Goal: Use online tool/utility: Utilize a website feature to perform a specific function

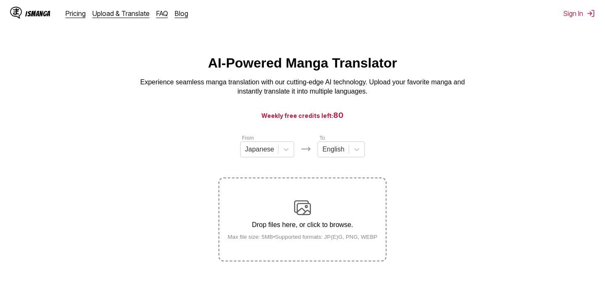
click at [296, 223] on div "Drop files here, or click to browse. Max file size: 5MB • Supported formats: JP…" at bounding box center [302, 220] width 163 height 41
click at [0, 0] on input "Drop files here, or click to browse. Max file size: 5MB • Supported formats: JP…" at bounding box center [0, 0] width 0 height 0
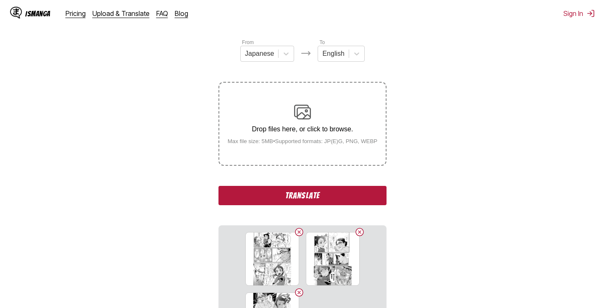
click at [266, 202] on button "Translate" at bounding box center [302, 195] width 168 height 19
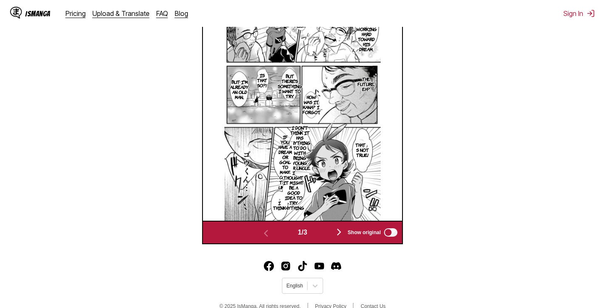
scroll to position [276, 0]
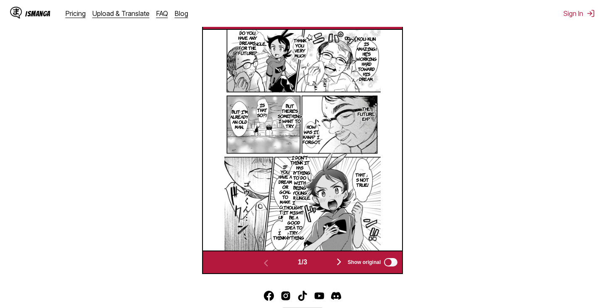
click at [306, 179] on p "I don't think it has anything to do with being young or uncle." at bounding box center [299, 177] width 25 height 49
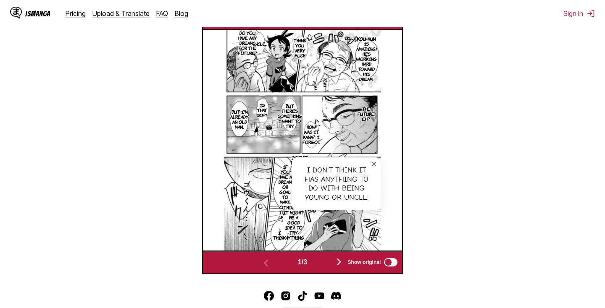
click at [375, 167] on icon "close-tooltip" at bounding box center [374, 164] width 6 height 6
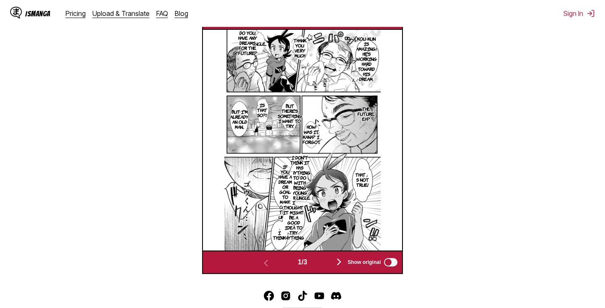
click at [289, 192] on p "If you have a dream or goal to make come true, uncle" at bounding box center [285, 192] width 17 height 59
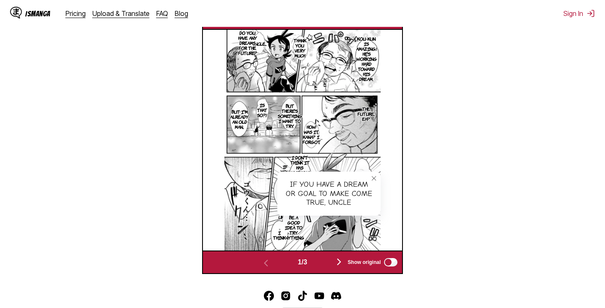
click at [375, 185] on button "close-tooltip" at bounding box center [373, 178] width 13 height 13
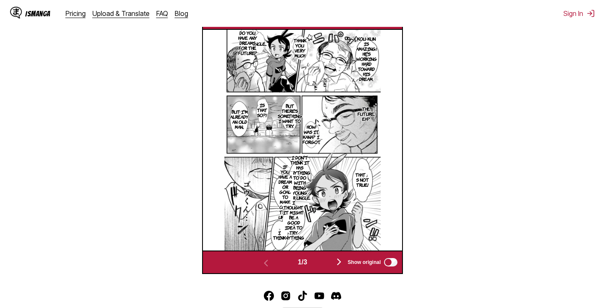
click at [291, 232] on p "I thought it might be a good idea to try anything" at bounding box center [293, 220] width 25 height 44
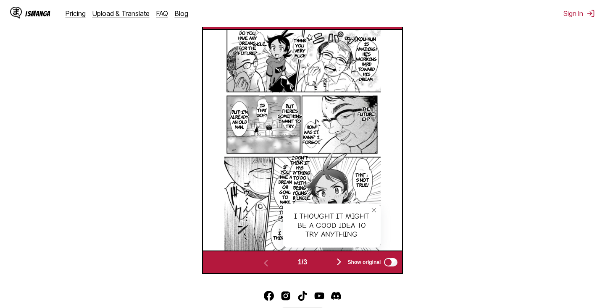
click at [372, 213] on icon "close-tooltip" at bounding box center [374, 211] width 6 height 6
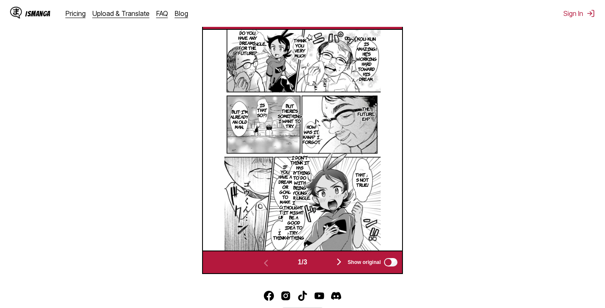
click at [281, 189] on p "If you have a dream or goal to make come true, uncle" at bounding box center [285, 192] width 17 height 59
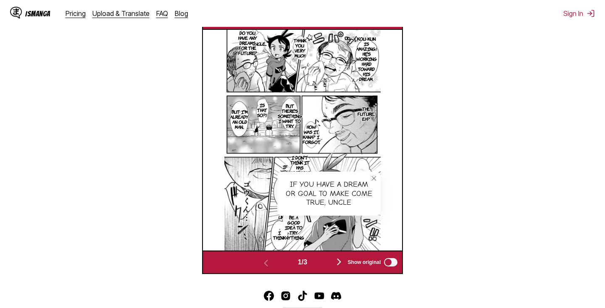
click at [374, 185] on button "close-tooltip" at bounding box center [373, 178] width 13 height 13
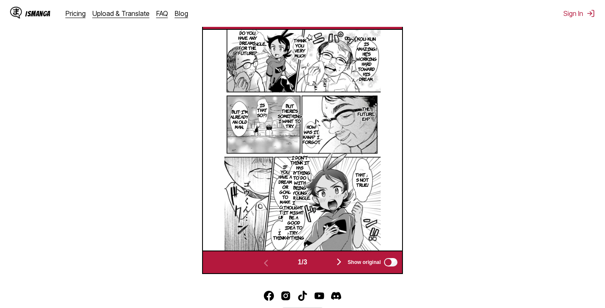
click at [342, 267] on img "button" at bounding box center [339, 262] width 10 height 10
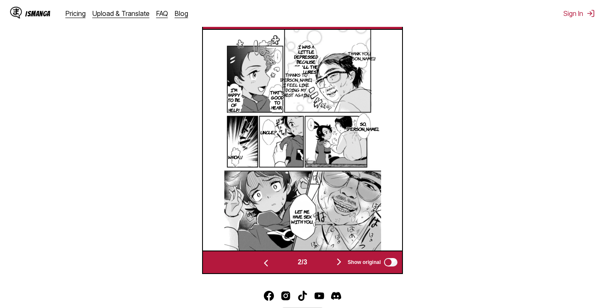
click at [309, 74] on p "I was a little depressed because of all the failures." at bounding box center [305, 59] width 27 height 34
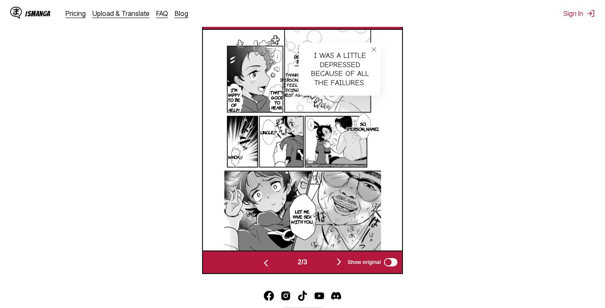
click at [379, 56] on button "close-tooltip" at bounding box center [373, 49] width 13 height 13
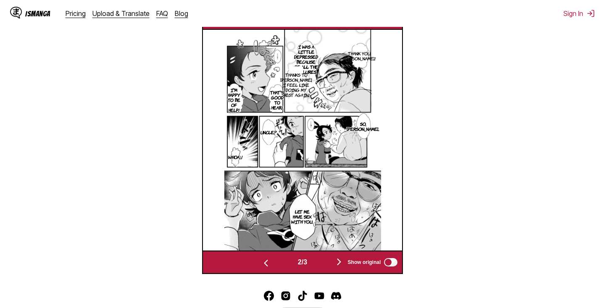
click at [293, 79] on p "Thanks to gokun, I feel like doing my best again!" at bounding box center [296, 85] width 35 height 29
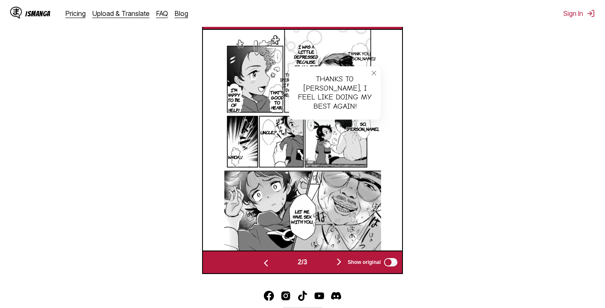
click at [373, 80] on button "close-tooltip" at bounding box center [373, 72] width 13 height 13
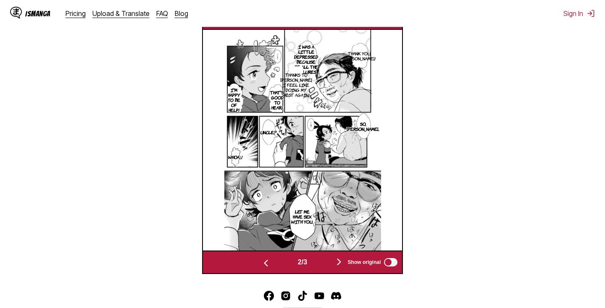
click at [339, 267] on img "button" at bounding box center [339, 262] width 10 height 10
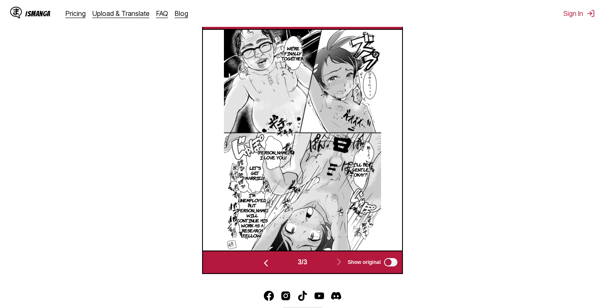
click at [264, 268] on img "button" at bounding box center [266, 263] width 10 height 10
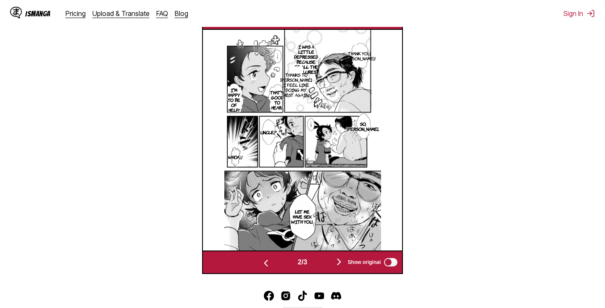
click at [339, 267] on img "button" at bounding box center [339, 262] width 10 height 10
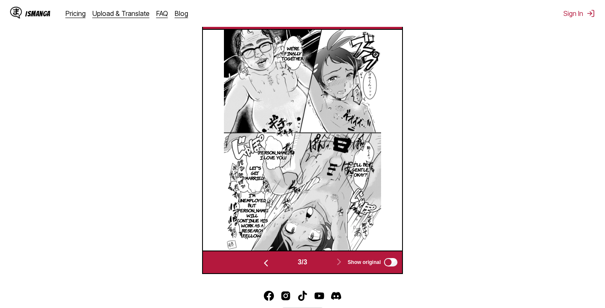
click at [265, 268] on img "button" at bounding box center [266, 263] width 10 height 10
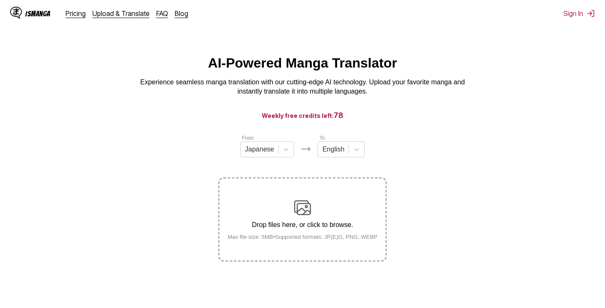
click at [319, 209] on div "Drop files here, or click to browse. Max file size: 5MB • Supported formats: JP…" at bounding box center [302, 220] width 163 height 41
click at [0, 0] on input "Drop files here, or click to browse. Max file size: 5MB • Supported formats: JP…" at bounding box center [0, 0] width 0 height 0
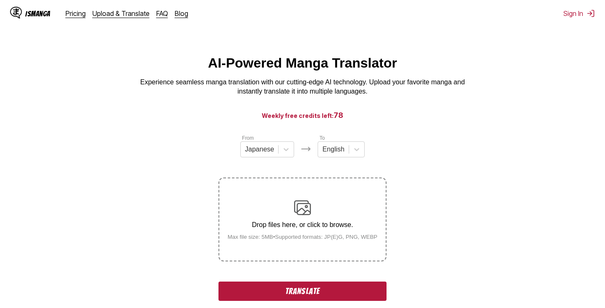
scroll to position [168, 0]
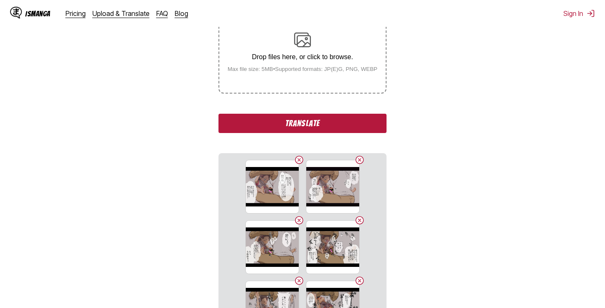
click at [287, 132] on button "Translate" at bounding box center [302, 123] width 168 height 19
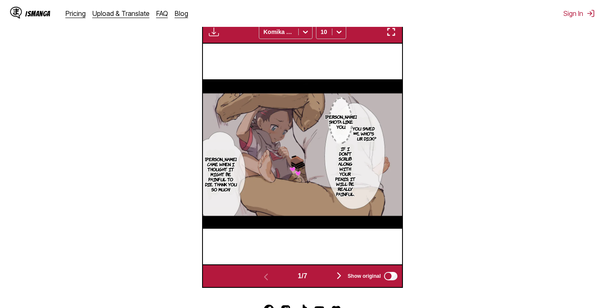
scroll to position [314, 0]
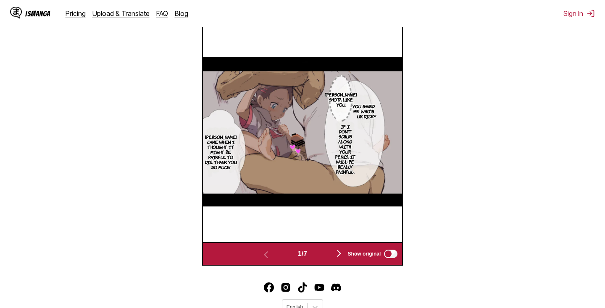
click at [368, 121] on p "You saved me. Who's your dick?" at bounding box center [364, 111] width 32 height 18
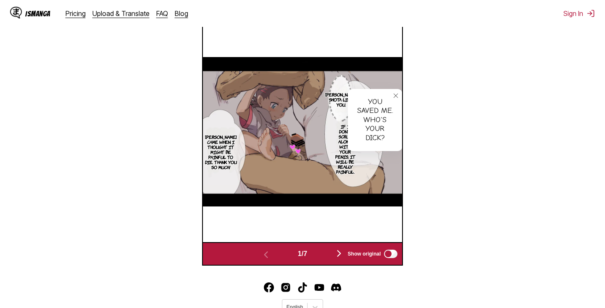
click at [394, 99] on icon "close-tooltip" at bounding box center [396, 96] width 6 height 6
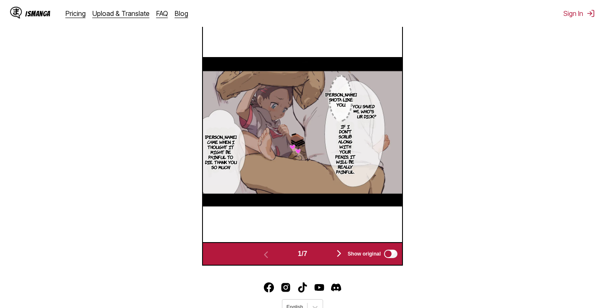
click at [339, 259] on img "button" at bounding box center [339, 254] width 10 height 10
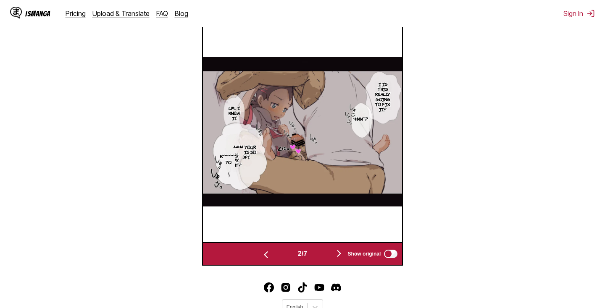
click at [251, 159] on p "Aahn, your dick is so soft." at bounding box center [244, 152] width 36 height 18
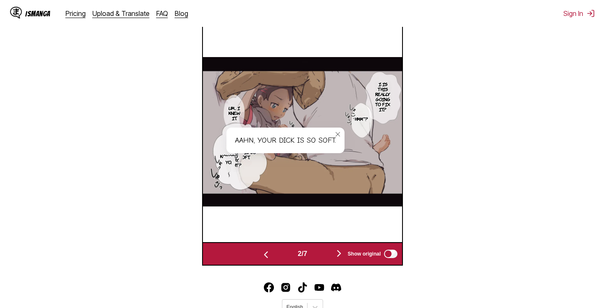
click at [338, 141] on button "close-tooltip" at bounding box center [337, 134] width 13 height 13
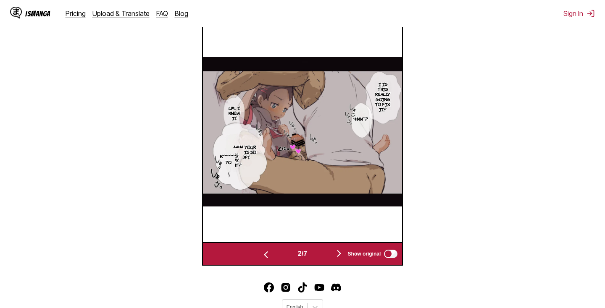
click at [263, 260] on img "button" at bounding box center [266, 255] width 10 height 10
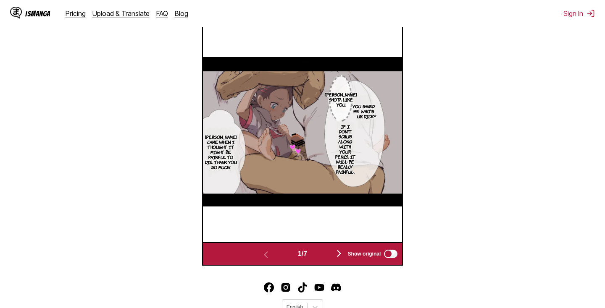
click at [369, 121] on p "You saved me. Who's your dick?" at bounding box center [364, 111] width 32 height 18
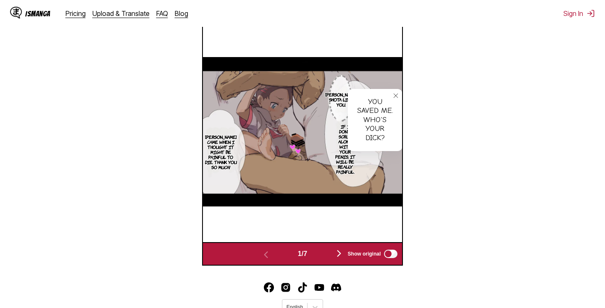
click at [394, 99] on icon "close-tooltip" at bounding box center [396, 96] width 6 height 6
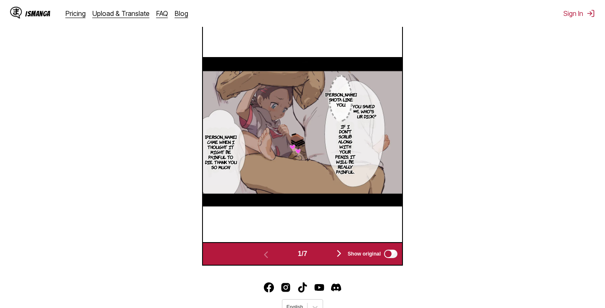
click at [343, 260] on div "Show original" at bounding box center [371, 254] width 56 height 11
click at [339, 259] on img "button" at bounding box center [339, 254] width 10 height 10
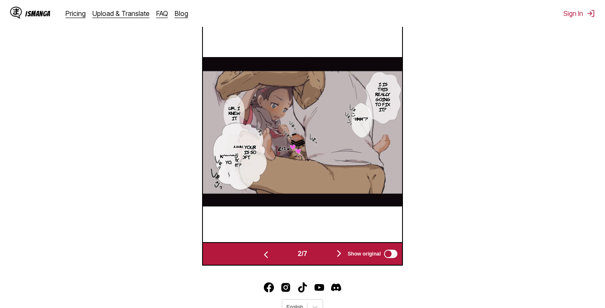
scroll to position [284, 0]
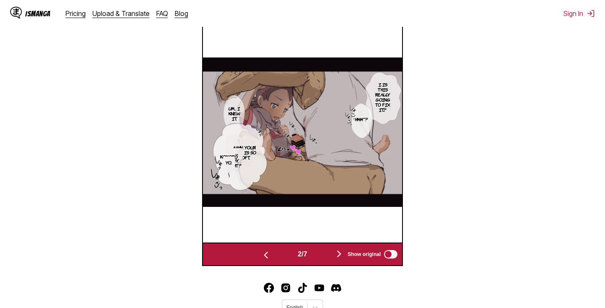
click at [238, 161] on p "Kokoro" at bounding box center [228, 156] width 21 height 8
click at [260, 160] on icon "close-tooltip" at bounding box center [260, 157] width 6 height 6
click at [239, 170] on p "It's okay, right?" at bounding box center [233, 160] width 20 height 18
click at [294, 158] on icon "close-tooltip" at bounding box center [295, 155] width 6 height 6
click at [343, 260] on div "Show original" at bounding box center [371, 254] width 56 height 11
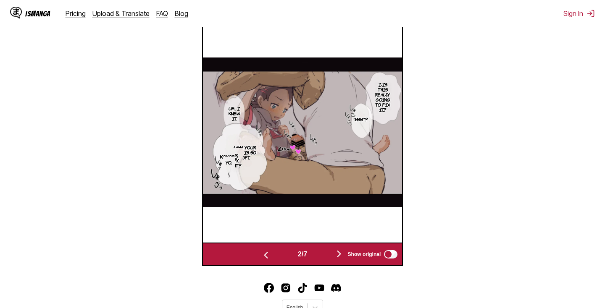
click at [339, 259] on img "button" at bounding box center [339, 254] width 10 height 10
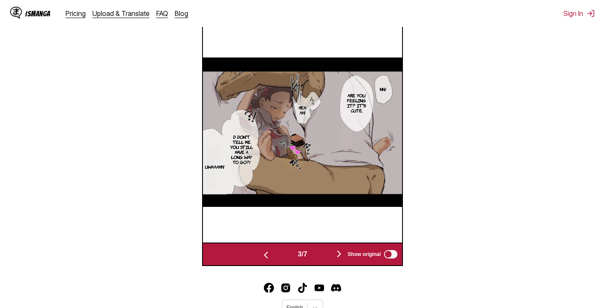
click at [339, 259] on img "button" at bounding box center [339, 254] width 10 height 10
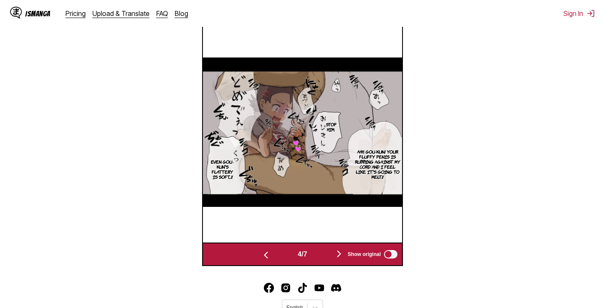
click at [339, 259] on img "button" at bounding box center [339, 254] width 10 height 10
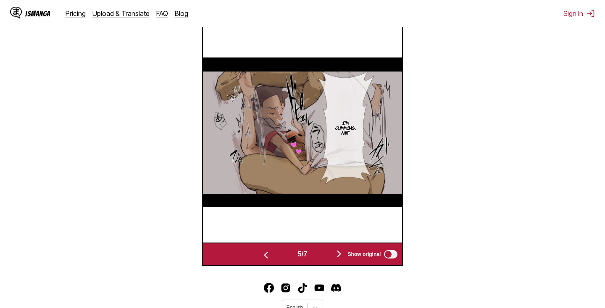
click at [339, 259] on img "button" at bounding box center [339, 254] width 10 height 10
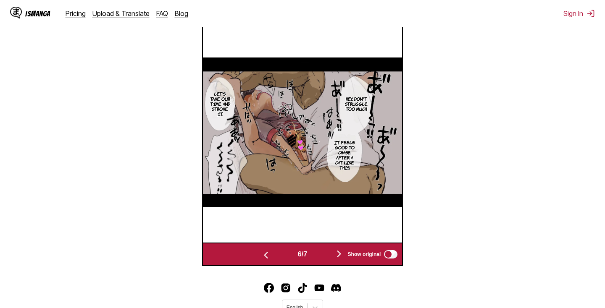
click at [341, 259] on img "button" at bounding box center [339, 254] width 10 height 10
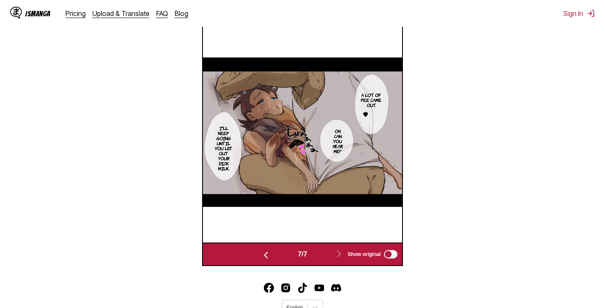
click at [261, 260] on img "button" at bounding box center [266, 255] width 10 height 10
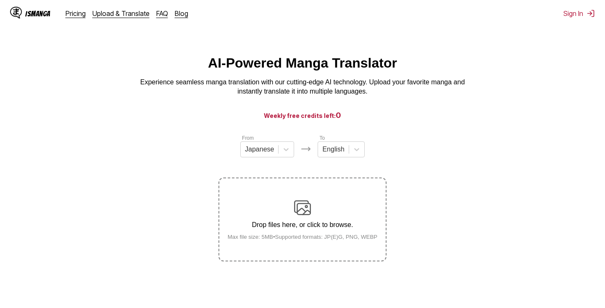
scroll to position [103, 0]
